Goal: Book appointment/travel/reservation

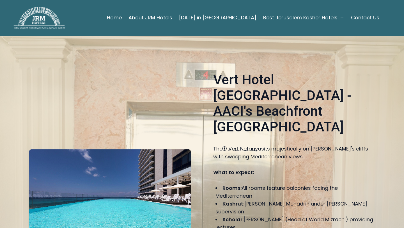
click at [234, 145] on span "Vert Netanya" at bounding box center [244, 148] width 33 height 7
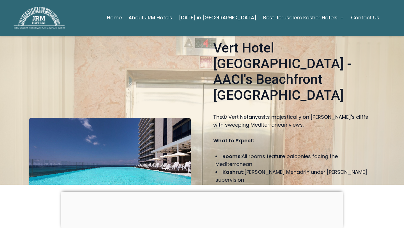
scroll to position [29, 0]
